Goal: Task Accomplishment & Management: Manage account settings

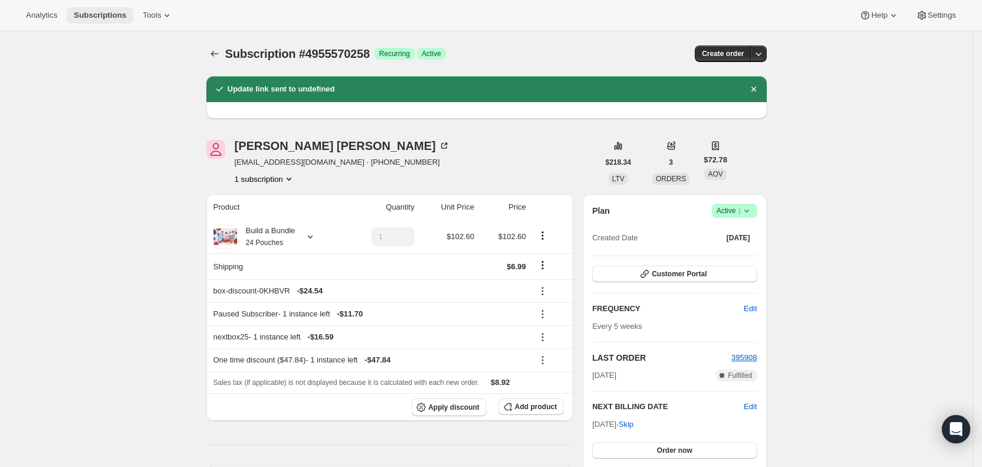
click at [106, 12] on span "Subscriptions" at bounding box center [100, 15] width 52 height 9
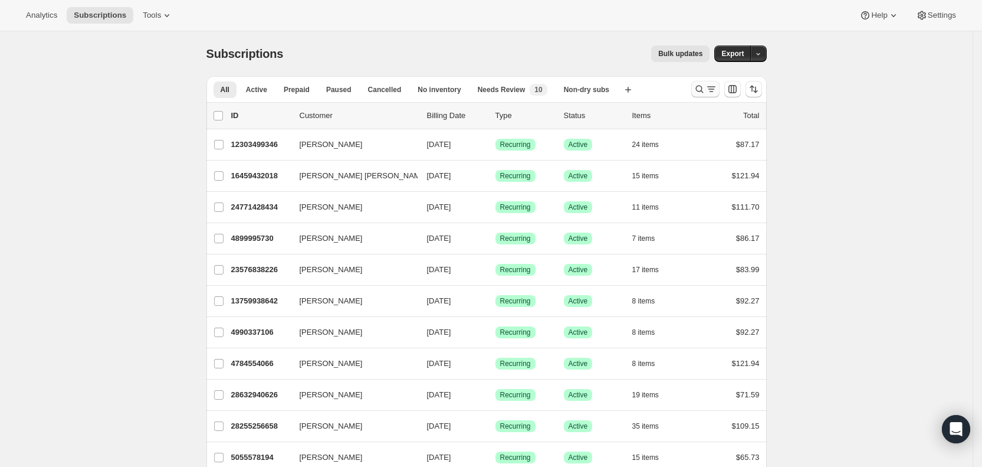
click at [715, 87] on icon "Search and filter results" at bounding box center [711, 86] width 8 height 1
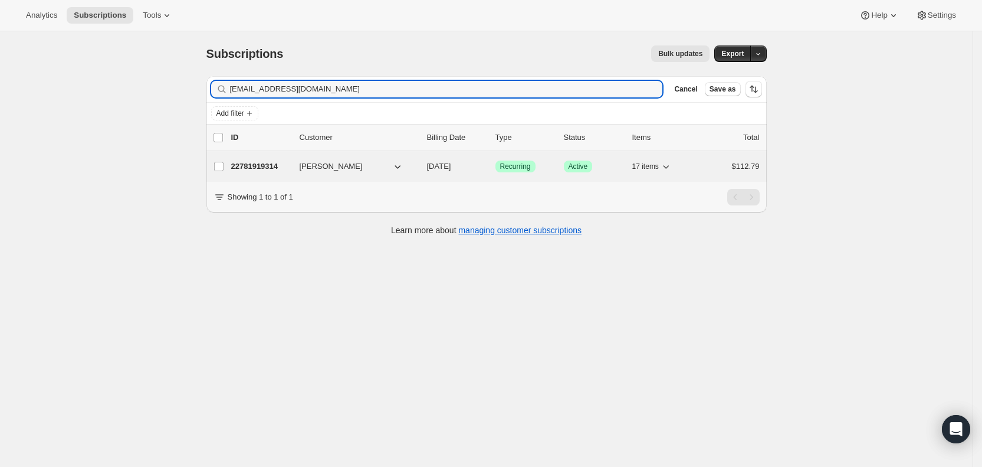
type input "[EMAIL_ADDRESS][DOMAIN_NAME]"
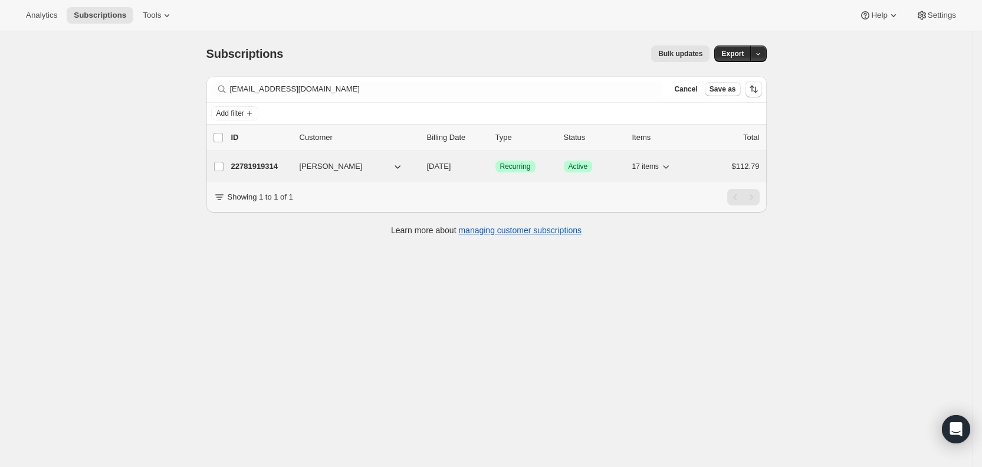
click at [448, 170] on span "[DATE]" at bounding box center [439, 166] width 24 height 9
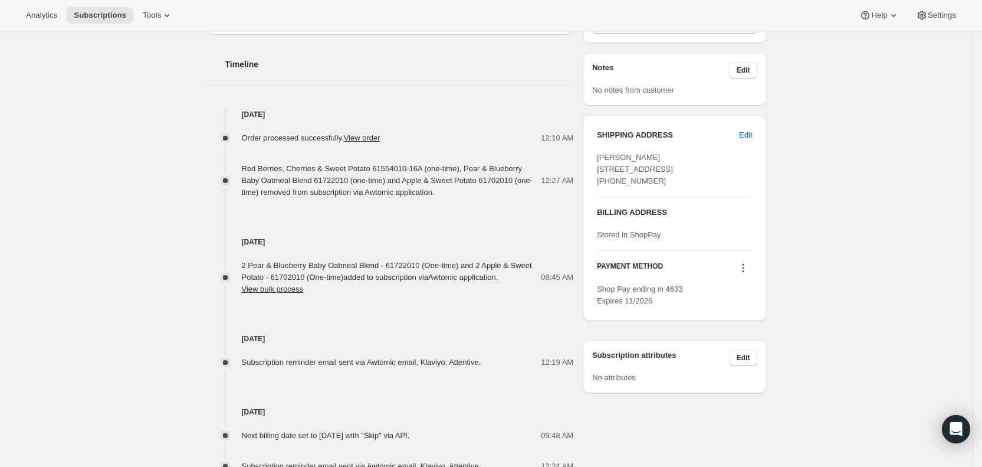
scroll to position [442, 0]
click at [103, 12] on span "Subscriptions" at bounding box center [100, 15] width 52 height 9
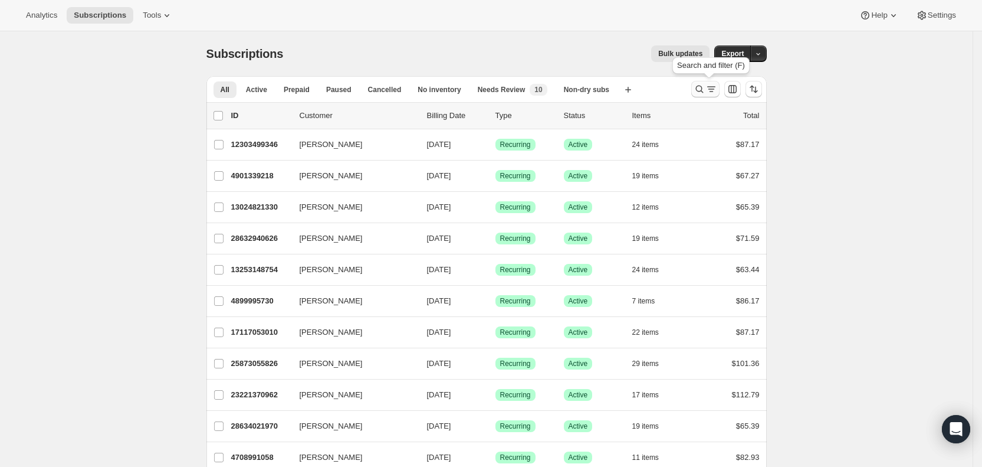
click at [710, 90] on icon "Search and filter results" at bounding box center [712, 89] width 12 height 12
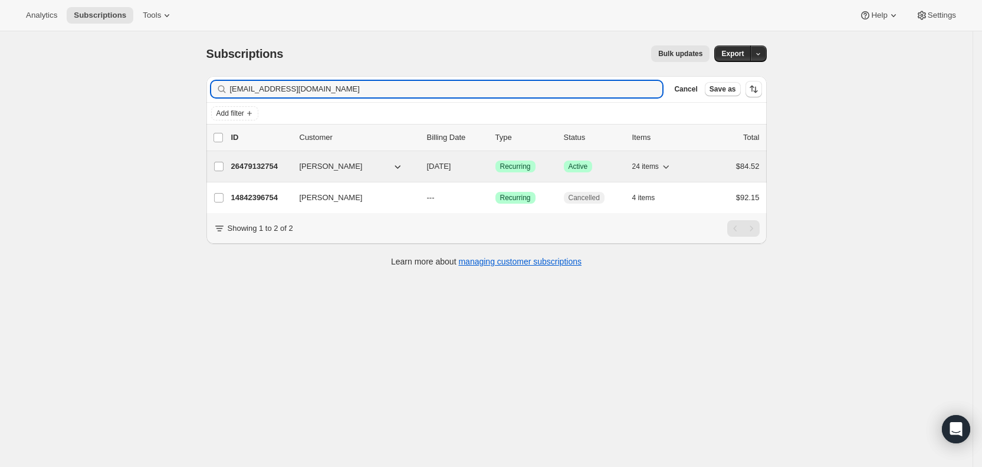
type input "[EMAIL_ADDRESS][DOMAIN_NAME]"
click at [451, 169] on span "[DATE]" at bounding box center [439, 166] width 24 height 9
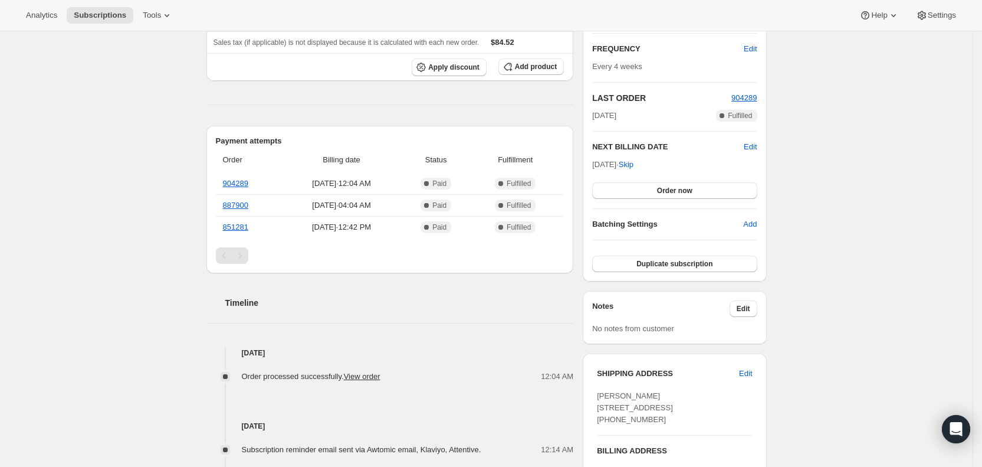
scroll to position [209, 0]
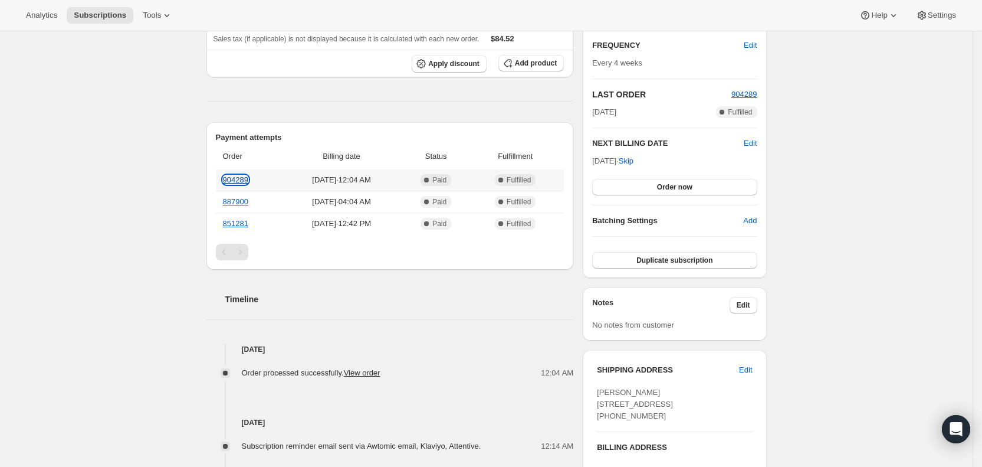
click at [244, 176] on link "904289" at bounding box center [235, 179] width 25 height 9
click at [104, 18] on span "Subscriptions" at bounding box center [100, 15] width 52 height 9
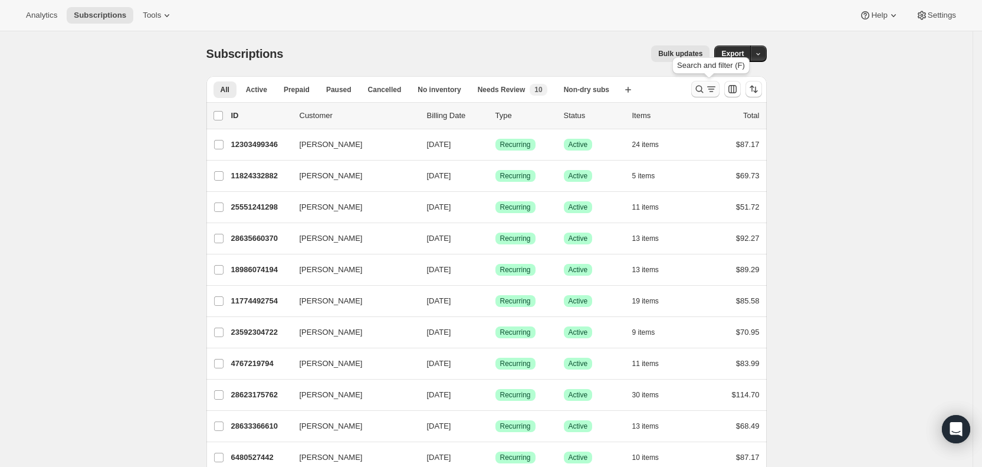
click at [713, 89] on icon "Search and filter results" at bounding box center [711, 88] width 6 height 1
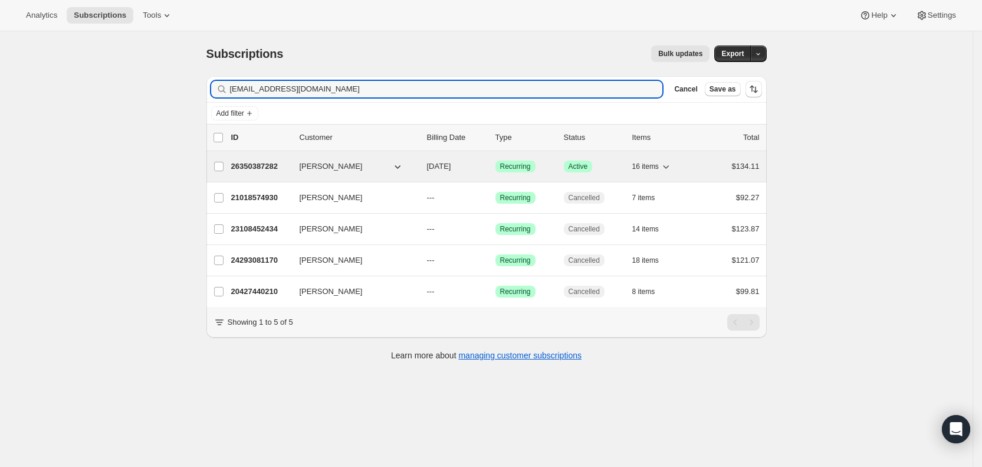
type input "[EMAIL_ADDRESS][DOMAIN_NAME]"
click at [448, 166] on span "[DATE]" at bounding box center [439, 166] width 24 height 9
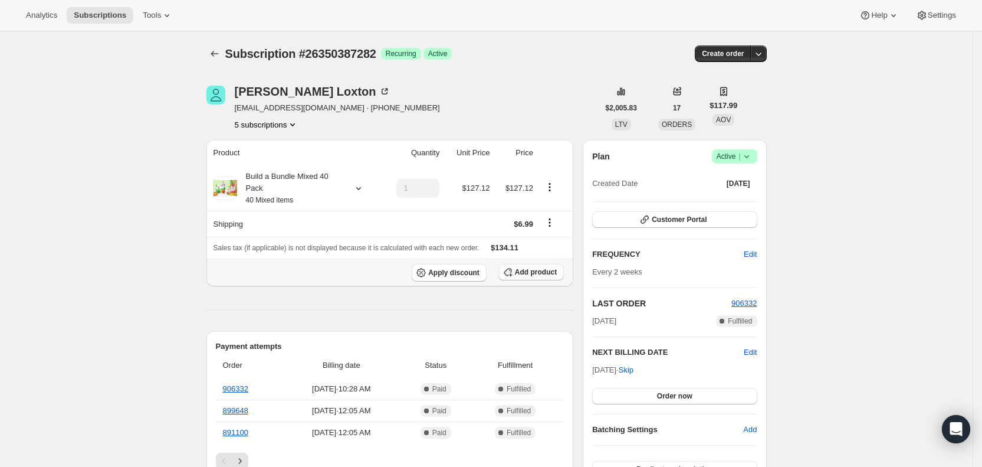
click at [536, 272] on span "Add product" at bounding box center [536, 271] width 42 height 9
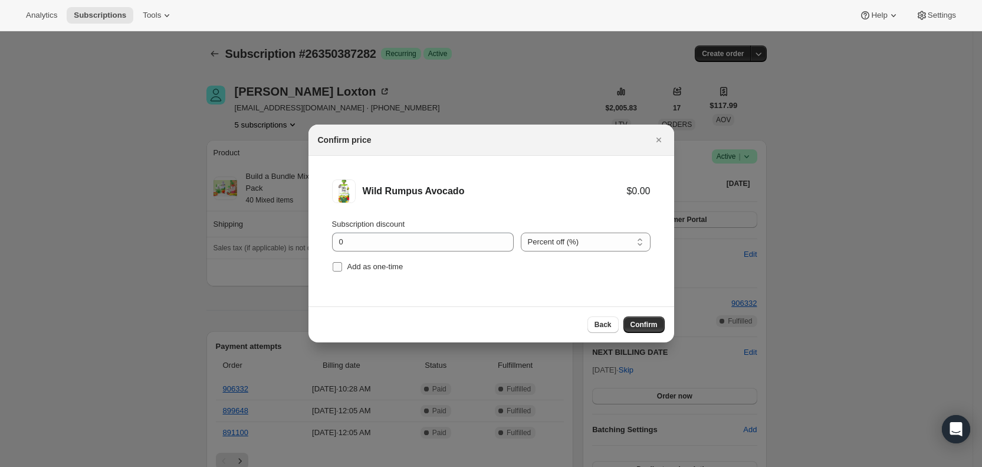
click at [334, 264] on input "Add as one-time" at bounding box center [337, 266] width 9 height 9
checkbox input "true"
click at [642, 321] on span "Confirm" at bounding box center [644, 324] width 27 height 9
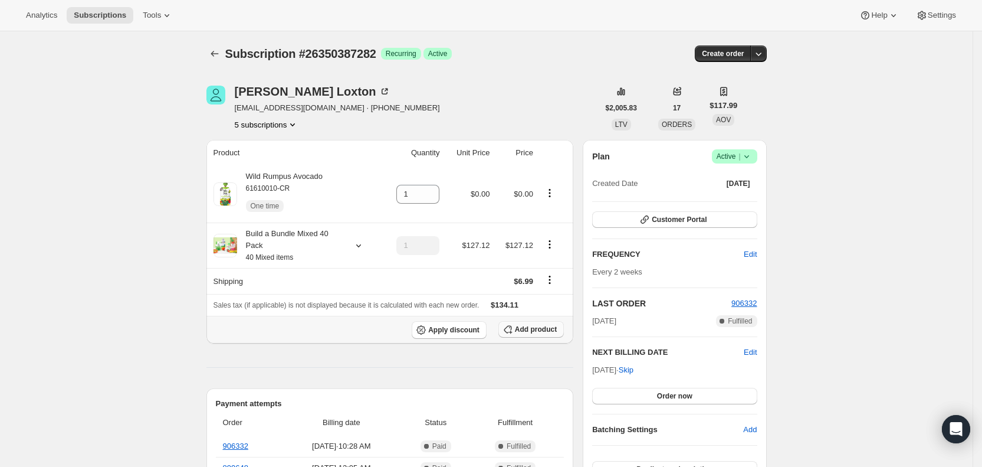
click at [538, 326] on span "Add product" at bounding box center [536, 328] width 42 height 9
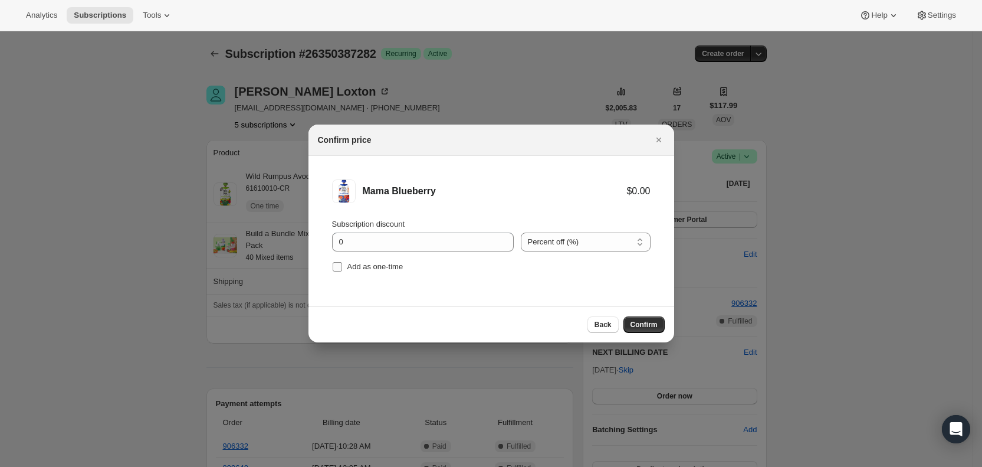
click at [341, 259] on label "Add as one-time" at bounding box center [367, 266] width 71 height 17
click at [341, 262] on input "Add as one-time" at bounding box center [337, 266] width 9 height 9
checkbox input "true"
click at [654, 323] on span "Confirm" at bounding box center [644, 324] width 27 height 9
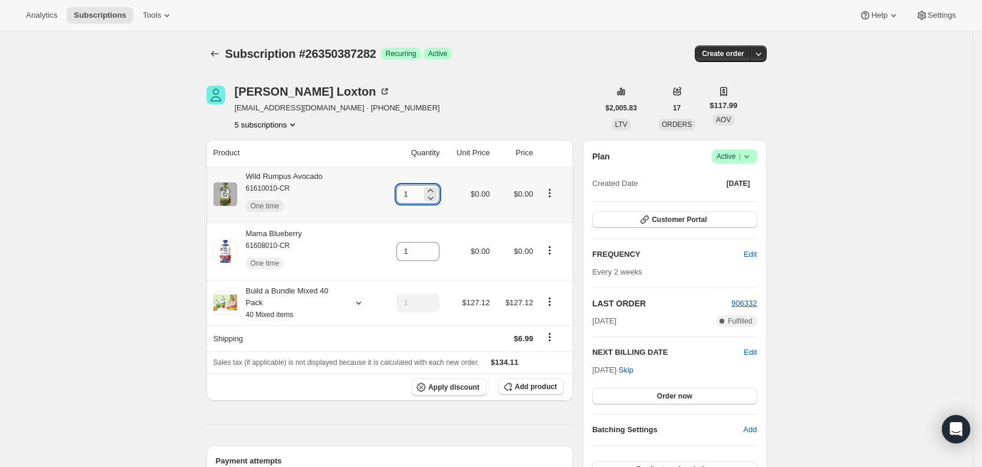
drag, startPoint x: 405, startPoint y: 199, endPoint x: 422, endPoint y: 198, distance: 16.6
click at [422, 198] on input "1" at bounding box center [408, 194] width 25 height 19
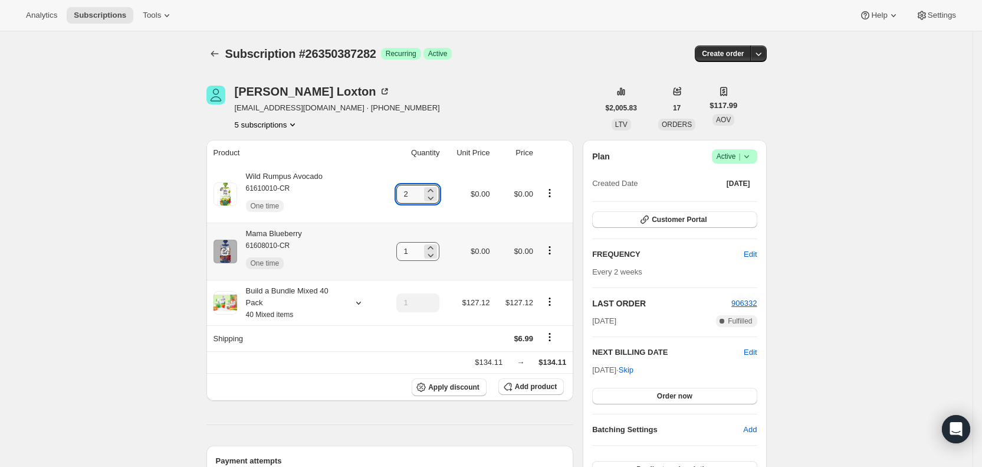
type input "2"
drag, startPoint x: 405, startPoint y: 249, endPoint x: 419, endPoint y: 250, distance: 14.2
click at [418, 250] on input "1" at bounding box center [408, 251] width 25 height 19
type input "2"
drag, startPoint x: 470, startPoint y: 109, endPoint x: 531, endPoint y: 37, distance: 94.1
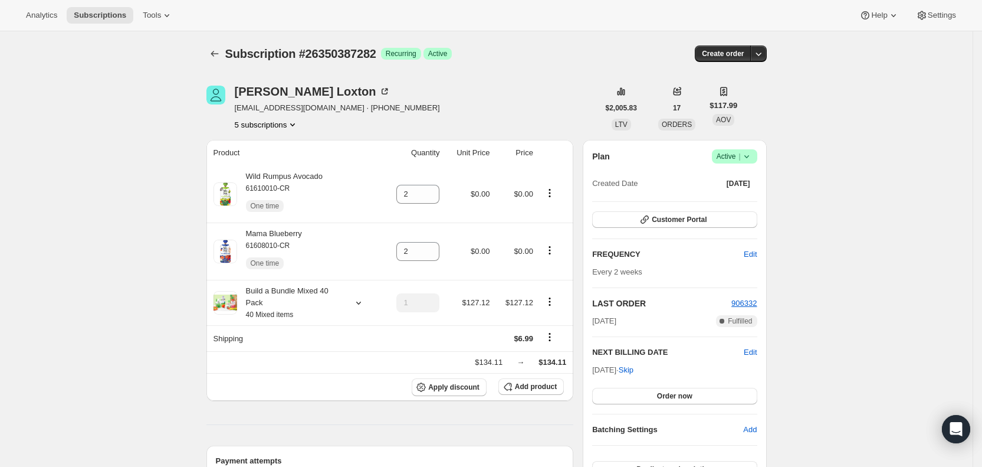
click at [472, 107] on div "[PERSON_NAME] [EMAIL_ADDRESS][DOMAIN_NAME] · [PHONE_NUMBER] 5 subscriptions" at bounding box center [402, 108] width 392 height 45
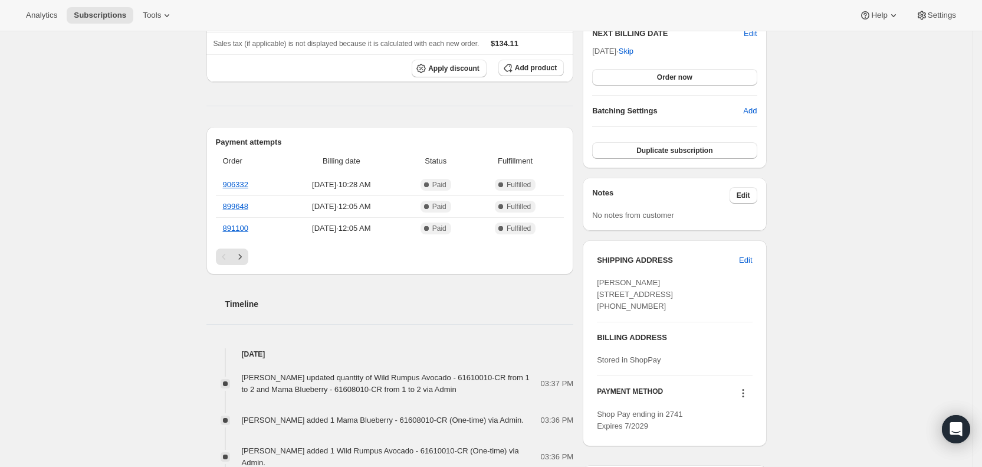
scroll to position [321, 0]
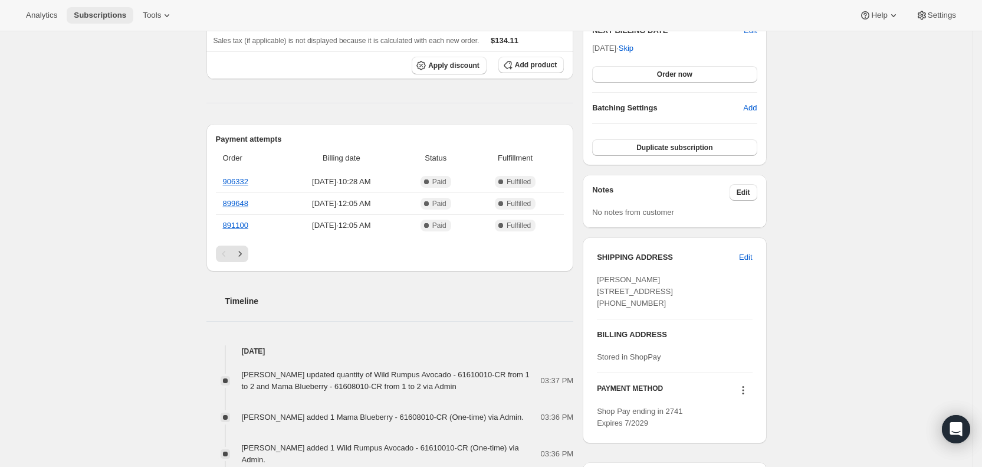
click at [105, 14] on span "Subscriptions" at bounding box center [100, 15] width 52 height 9
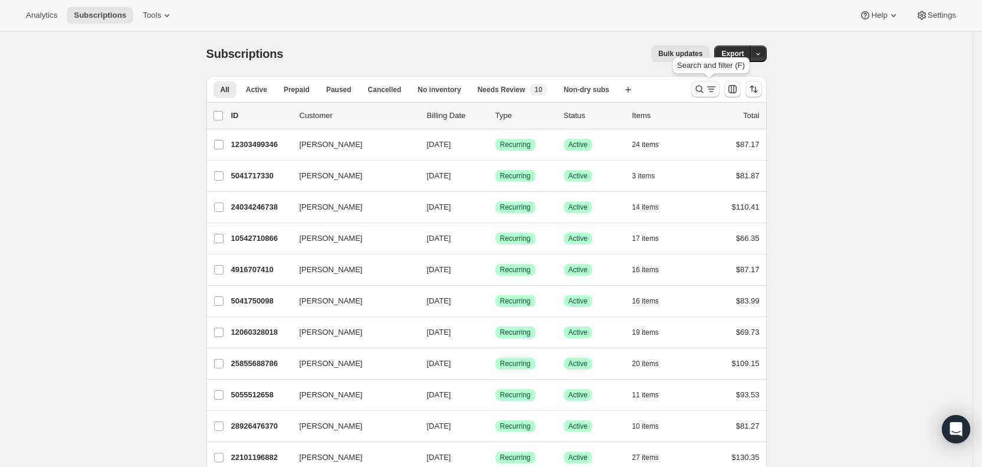
click at [704, 93] on icon "Search and filter results" at bounding box center [700, 89] width 12 height 12
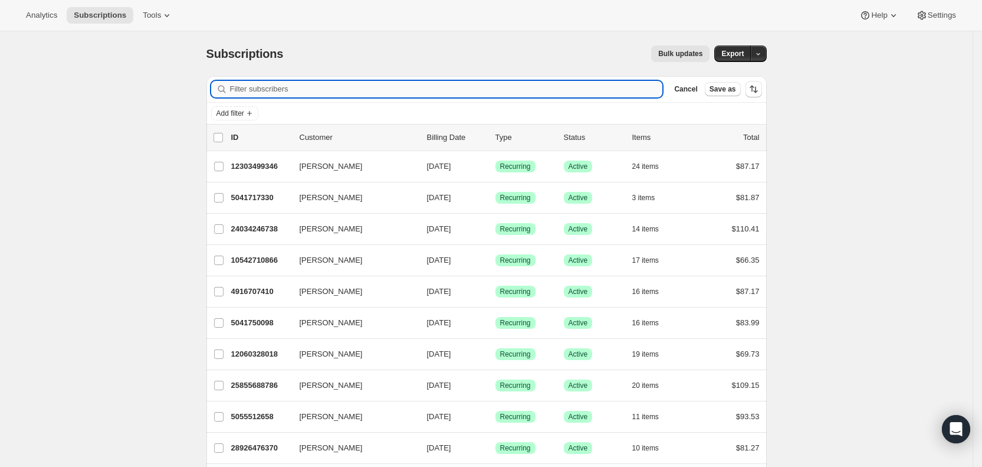
paste input "[EMAIL_ADDRESS][DOMAIN_NAME]"
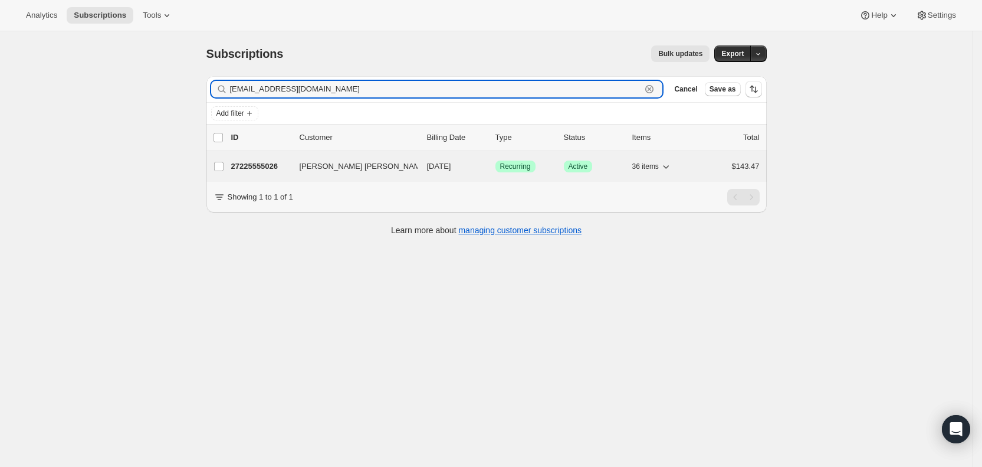
type input "[EMAIL_ADDRESS][DOMAIN_NAME]"
click at [451, 167] on span "[DATE]" at bounding box center [439, 166] width 24 height 9
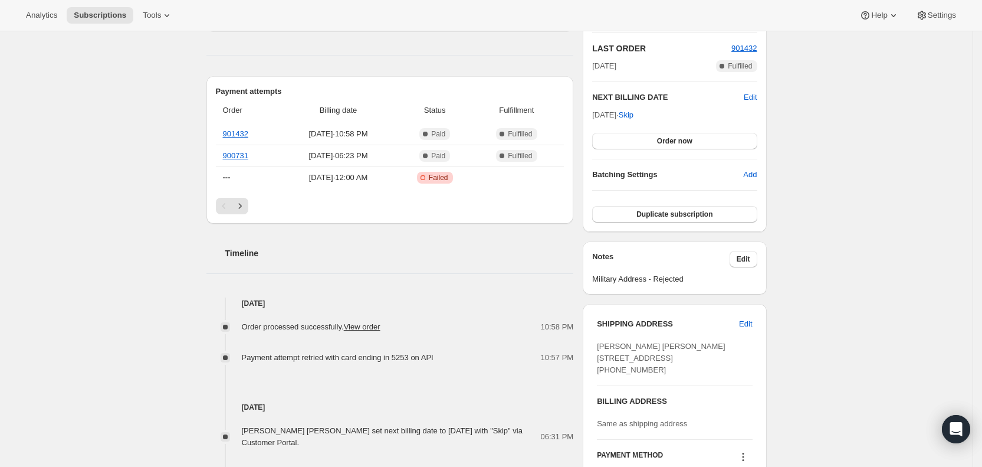
scroll to position [251, 0]
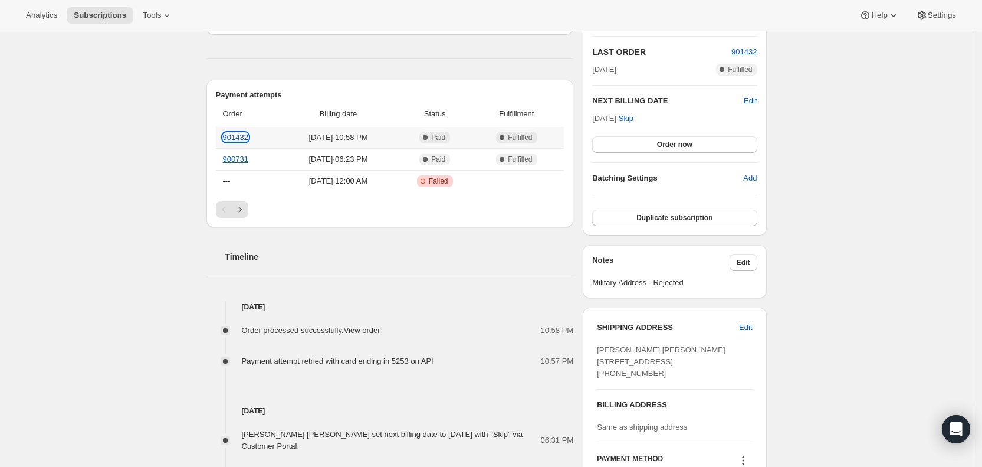
click at [242, 139] on link "901432" at bounding box center [235, 137] width 25 height 9
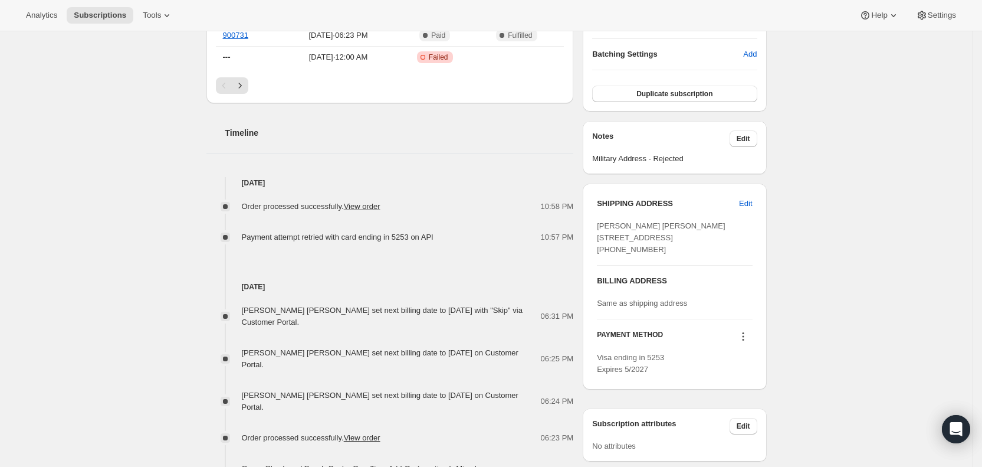
scroll to position [383, 0]
